Goal: Task Accomplishment & Management: Manage account settings

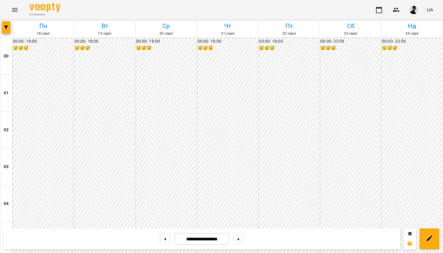
scroll to position [650, 0]
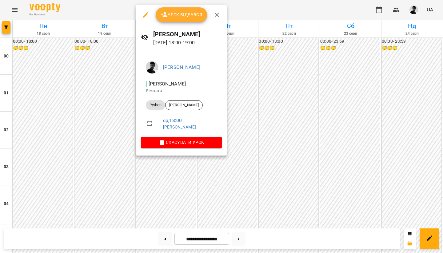
click at [179, 13] on span "Урок відбувся" at bounding box center [182, 14] width 42 height 7
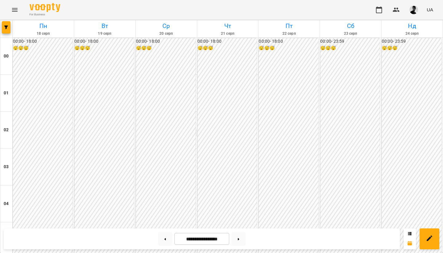
scroll to position [670, 0]
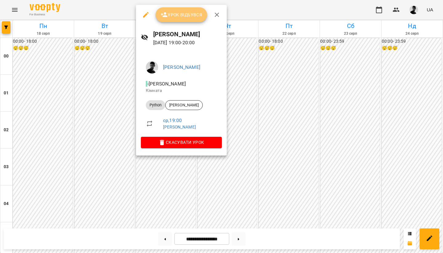
click at [171, 10] on button "Урок відбувся" at bounding box center [182, 14] width 52 height 15
